Goal: Navigation & Orientation: Find specific page/section

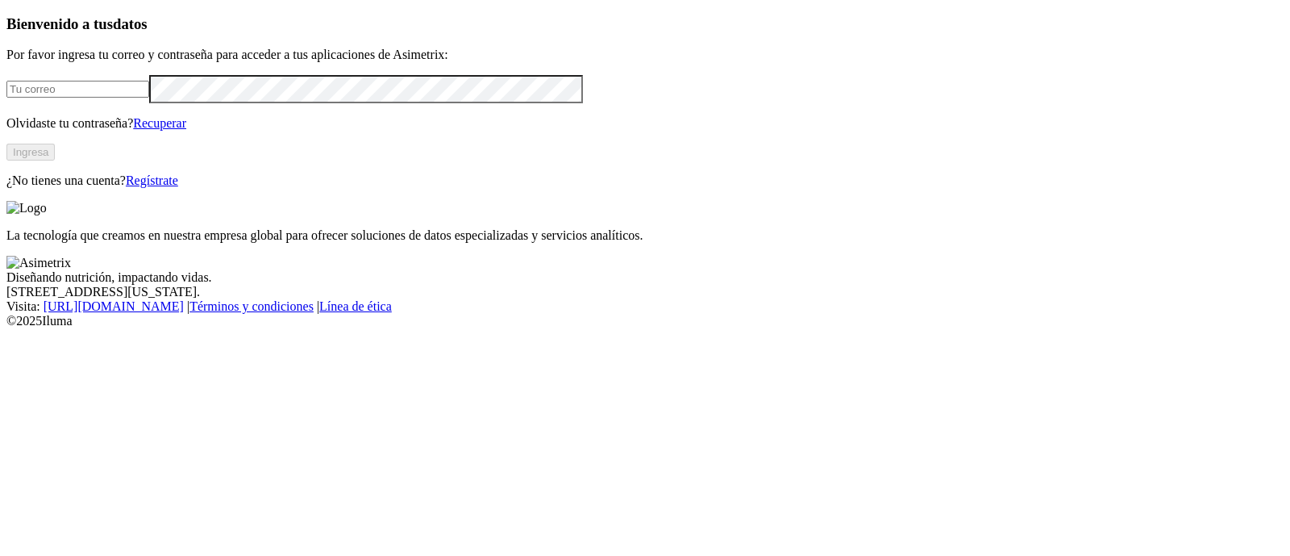
type input "[PERSON_NAME][EMAIL_ADDRESS][PERSON_NAME][DOMAIN_NAME]"
click at [55, 160] on button "Ingresa" at bounding box center [30, 152] width 48 height 17
